Goal: Check status: Check status

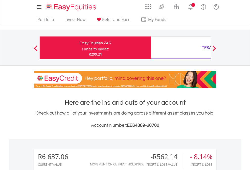
scroll to position [49, 79]
click at [82, 48] on div "Funds to invest:" at bounding box center [95, 49] width 27 height 5
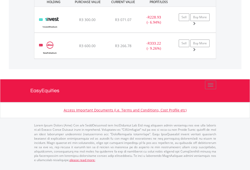
scroll to position [49, 79]
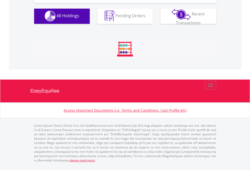
scroll to position [501, 0]
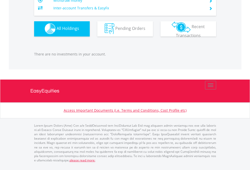
scroll to position [49, 79]
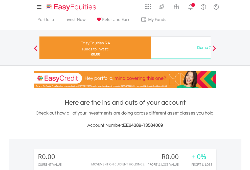
scroll to position [49, 79]
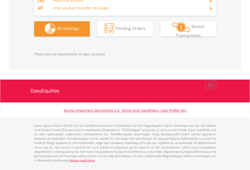
scroll to position [501, 0]
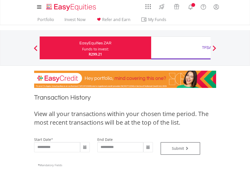
type input "**********"
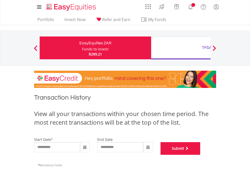
click at [201, 155] on button "Submit" at bounding box center [181, 148] width 40 height 13
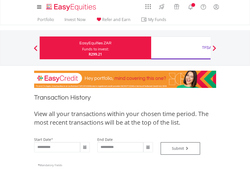
click at [181, 48] on div "TFSA" at bounding box center [207, 47] width 106 height 7
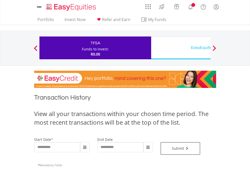
type input "**********"
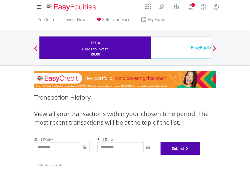
click at [201, 155] on button "Submit" at bounding box center [181, 148] width 40 height 13
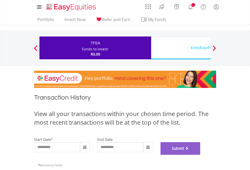
scroll to position [205, 0]
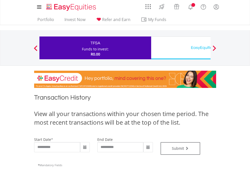
click at [181, 48] on div "EasyEquities USD" at bounding box center [207, 47] width 106 height 7
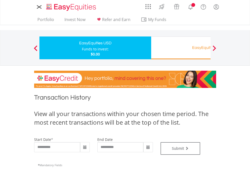
type input "**********"
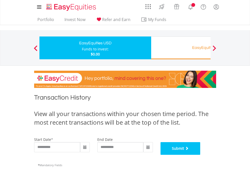
click at [201, 155] on button "Submit" at bounding box center [181, 148] width 40 height 13
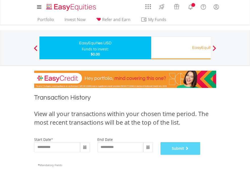
scroll to position [205, 0]
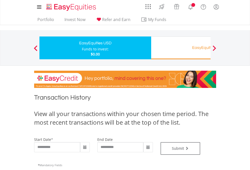
click at [181, 48] on div "EasyEquities RA" at bounding box center [207, 47] width 106 height 7
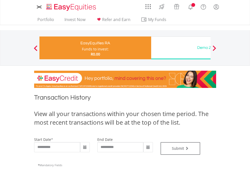
type input "**********"
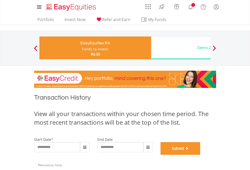
click at [201, 155] on button "Submit" at bounding box center [181, 148] width 40 height 13
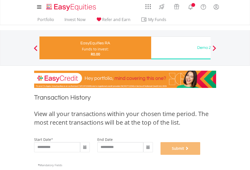
scroll to position [205, 0]
